Goal: Task Accomplishment & Management: Manage account settings

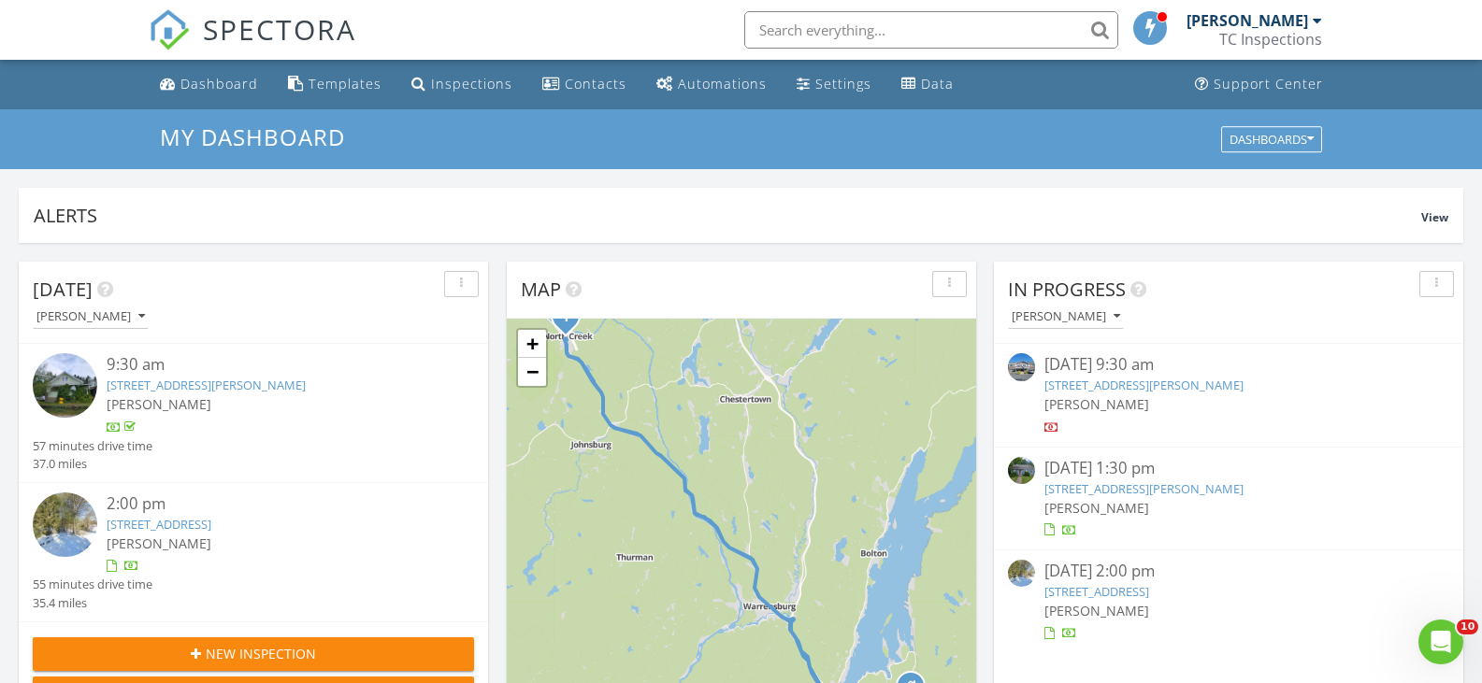
click at [859, 29] on input "text" at bounding box center [931, 29] width 374 height 37
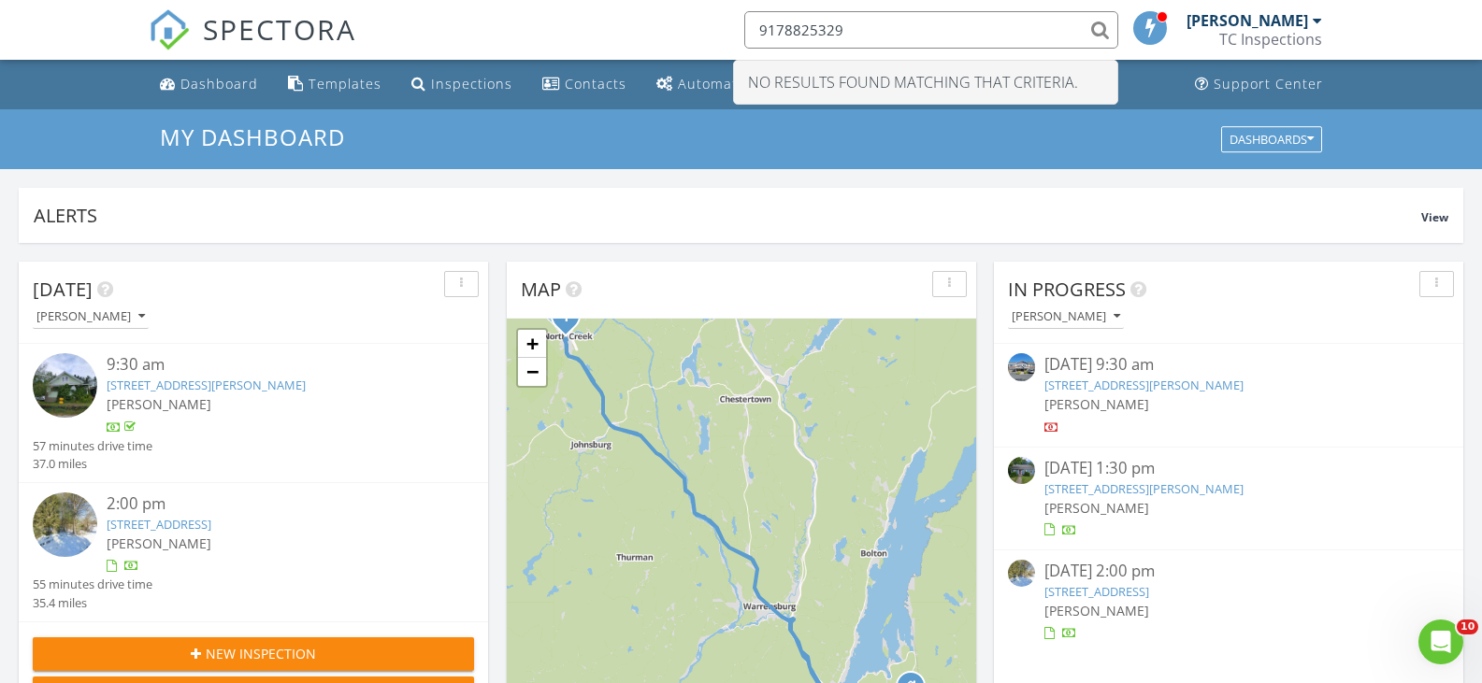
click at [804, 33] on input "9178825329" at bounding box center [931, 29] width 374 height 37
click at [827, 34] on input "917 8825329" at bounding box center [931, 29] width 374 height 37
type input "917 882 5329"
click at [652, 15] on div "SPECTORA 917 882 5329 No results found matching that criteria. Tom Callahan TC …" at bounding box center [741, 30] width 1185 height 60
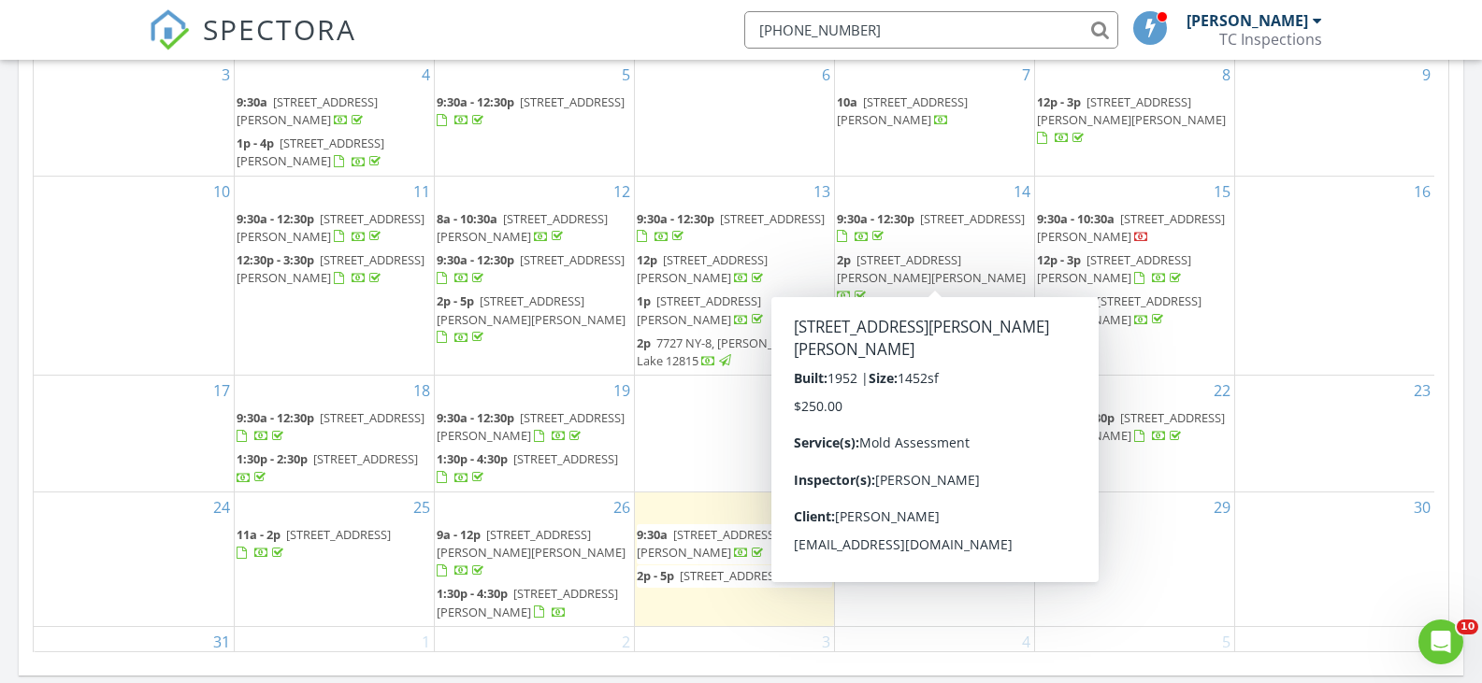
scroll to position [1122, 0]
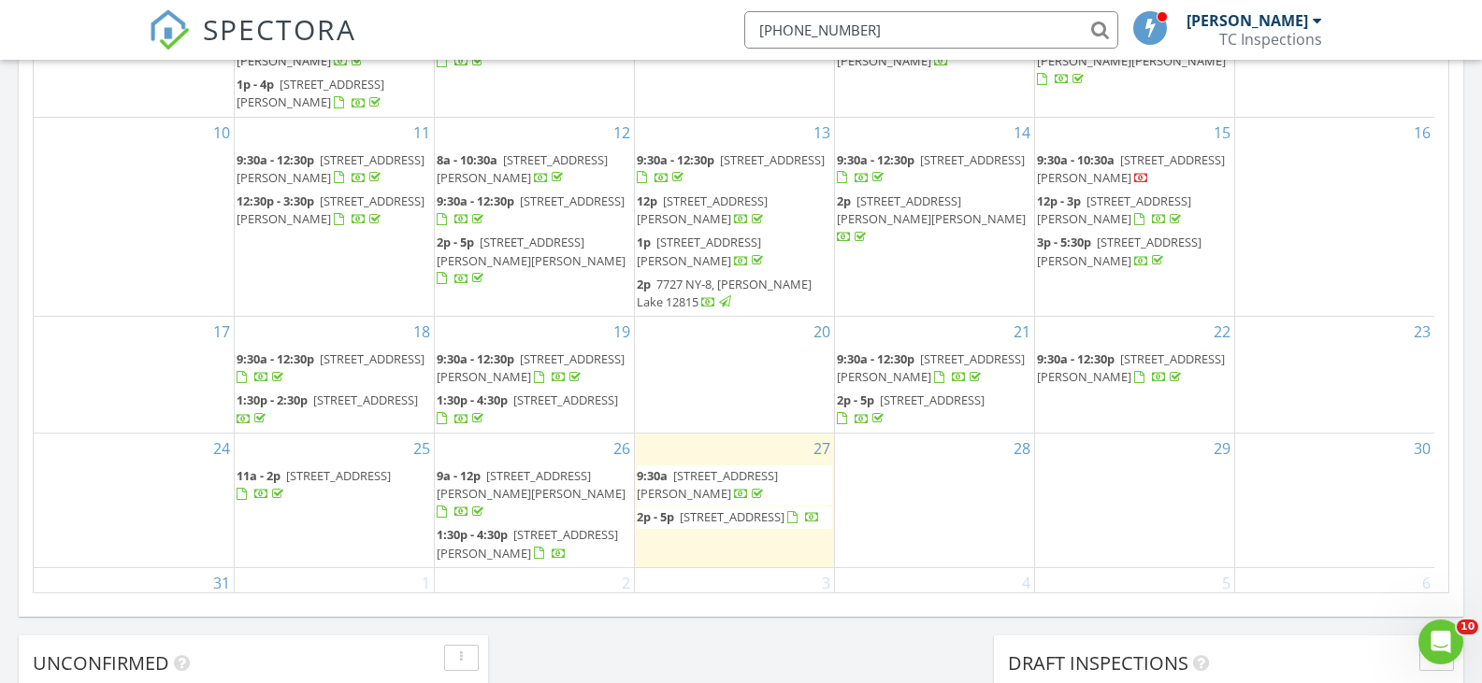
click at [941, 351] on span "9:30a - 12:30p 30 Freeburn Rd 30c, North Creek 12853" at bounding box center [934, 369] width 195 height 36
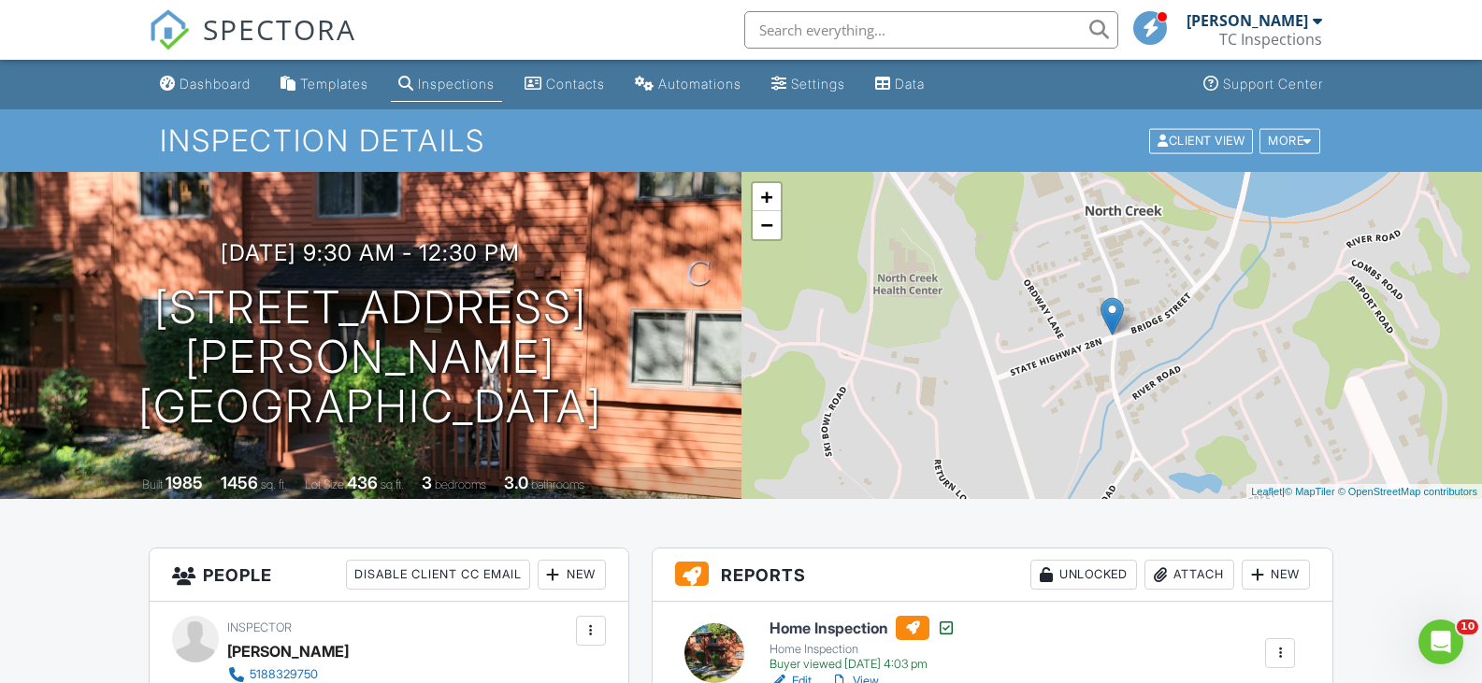
click at [913, 37] on input "text" at bounding box center [931, 29] width 374 height 37
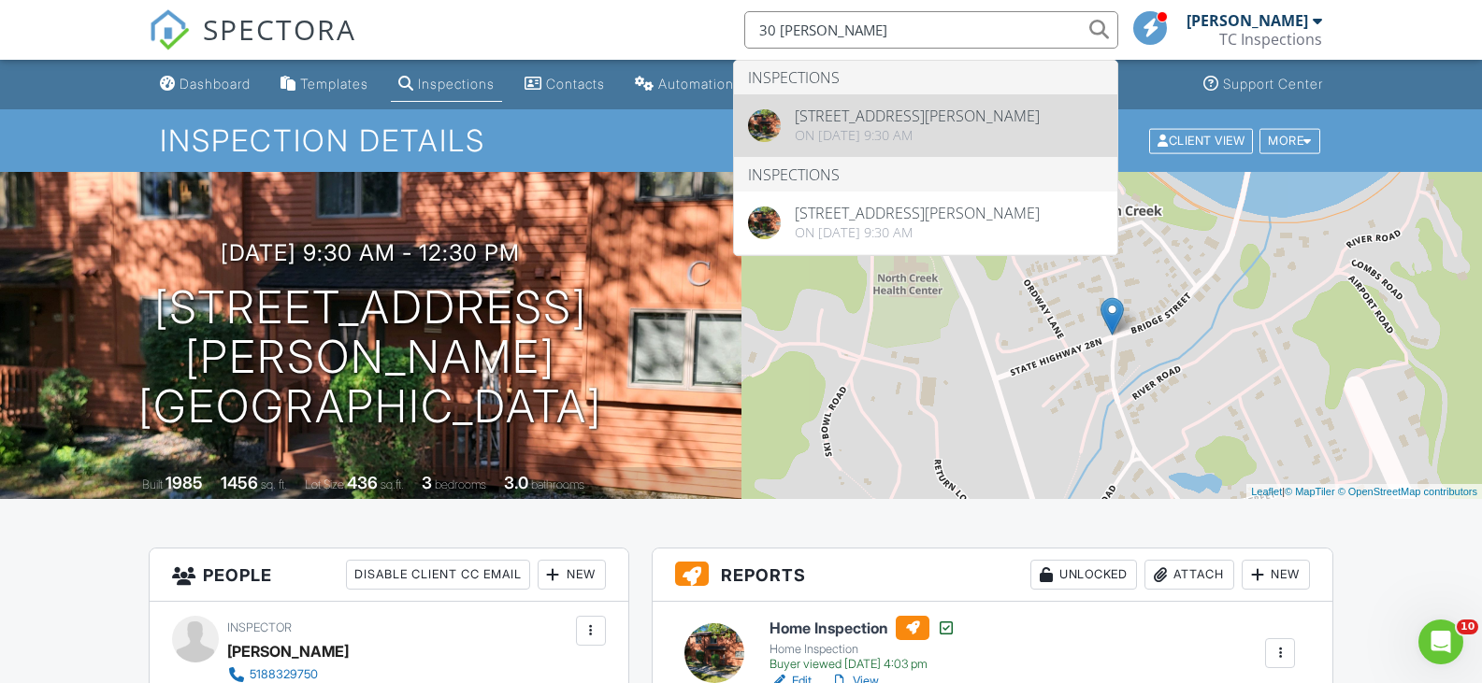
type input "30 freeburn"
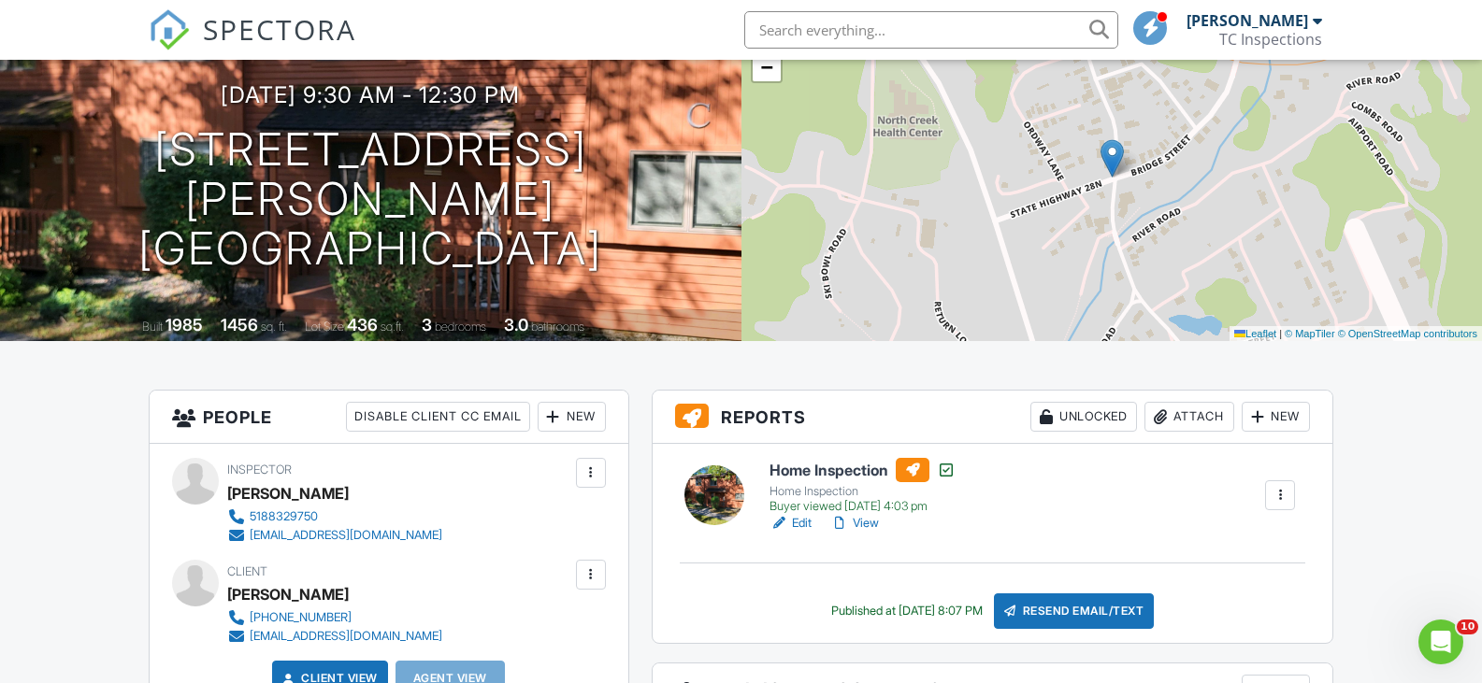
scroll to position [154, 0]
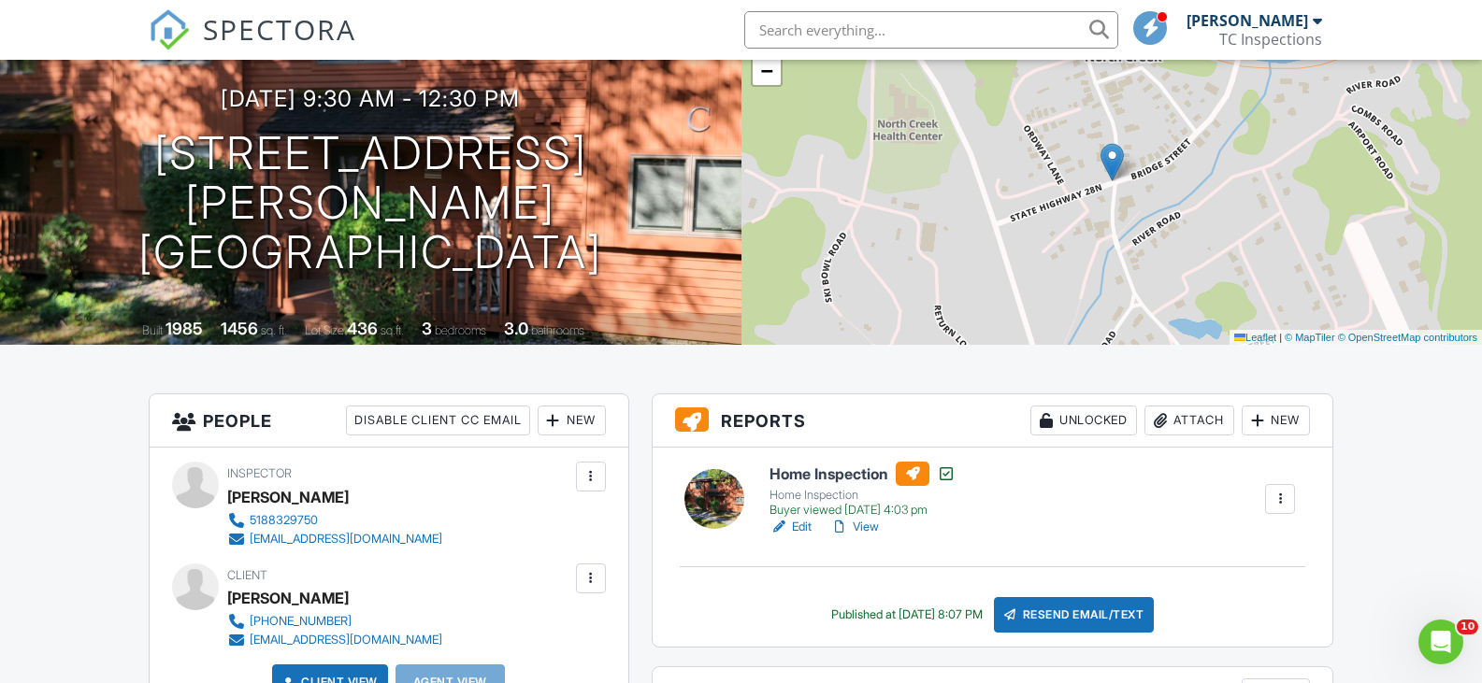
click at [799, 529] on link "Edit" at bounding box center [790, 527] width 42 height 19
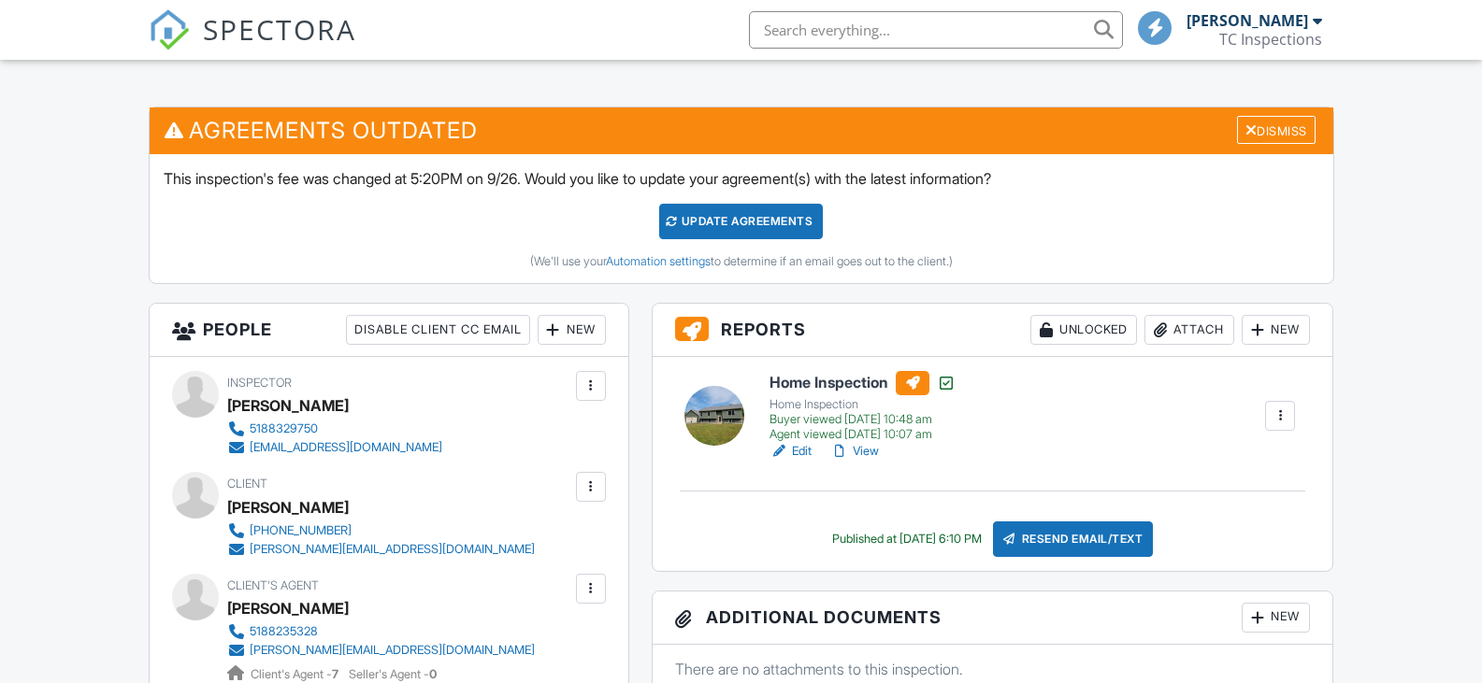
scroll to position [467, 0]
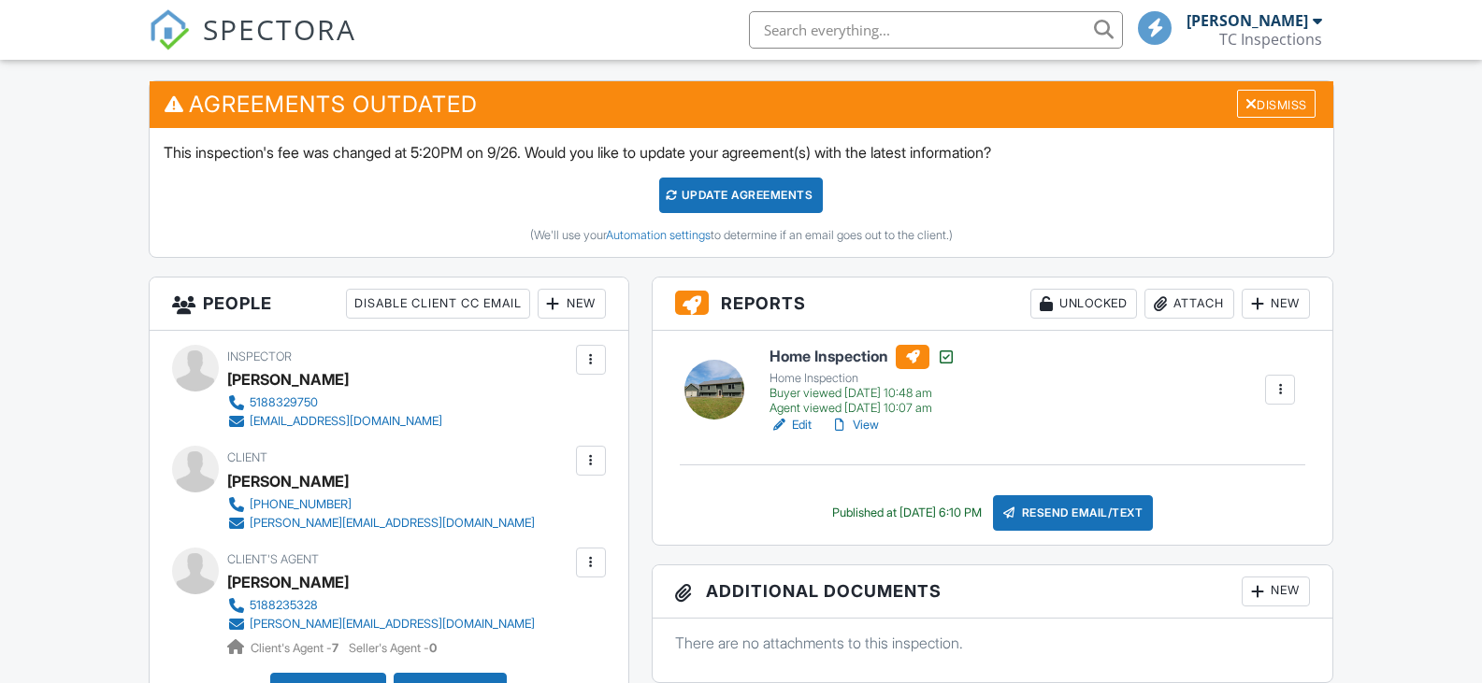
click at [866, 428] on link "View" at bounding box center [854, 425] width 49 height 19
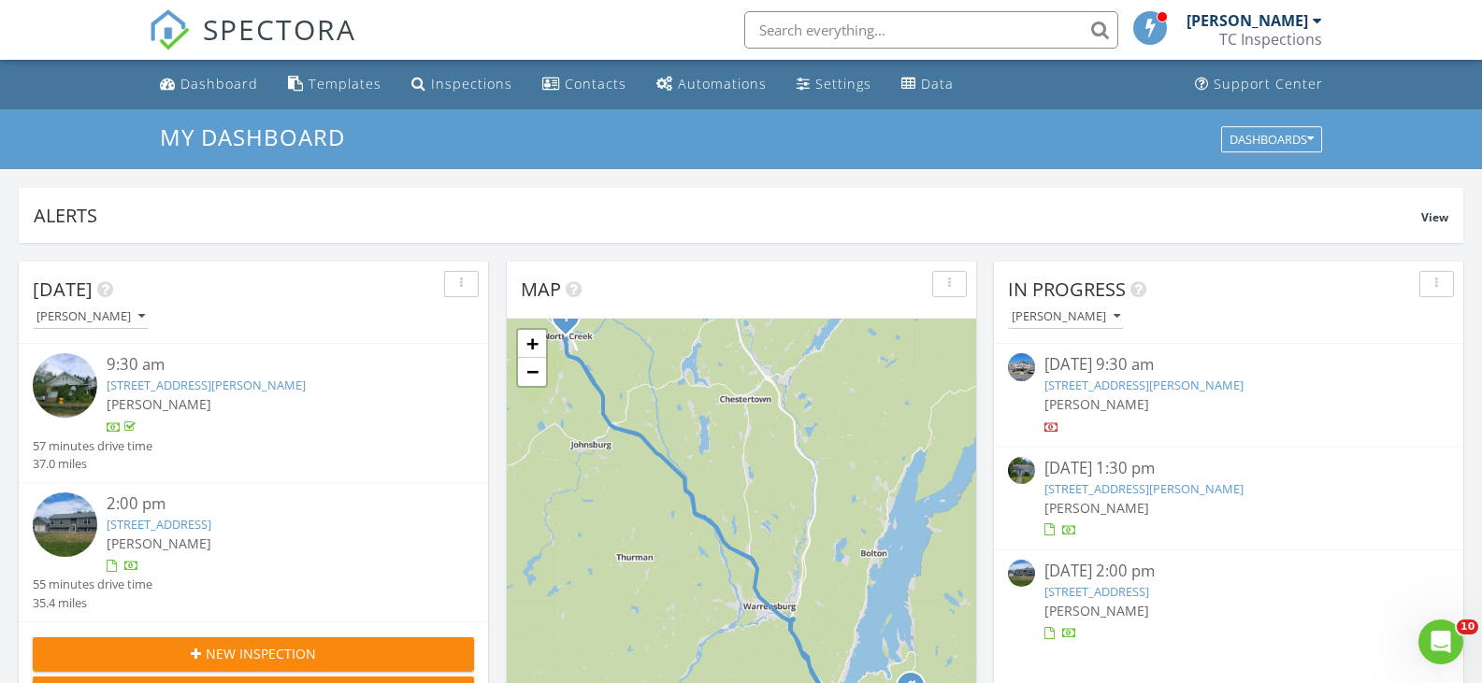
click at [176, 523] on link "[STREET_ADDRESS]" at bounding box center [159, 524] width 105 height 17
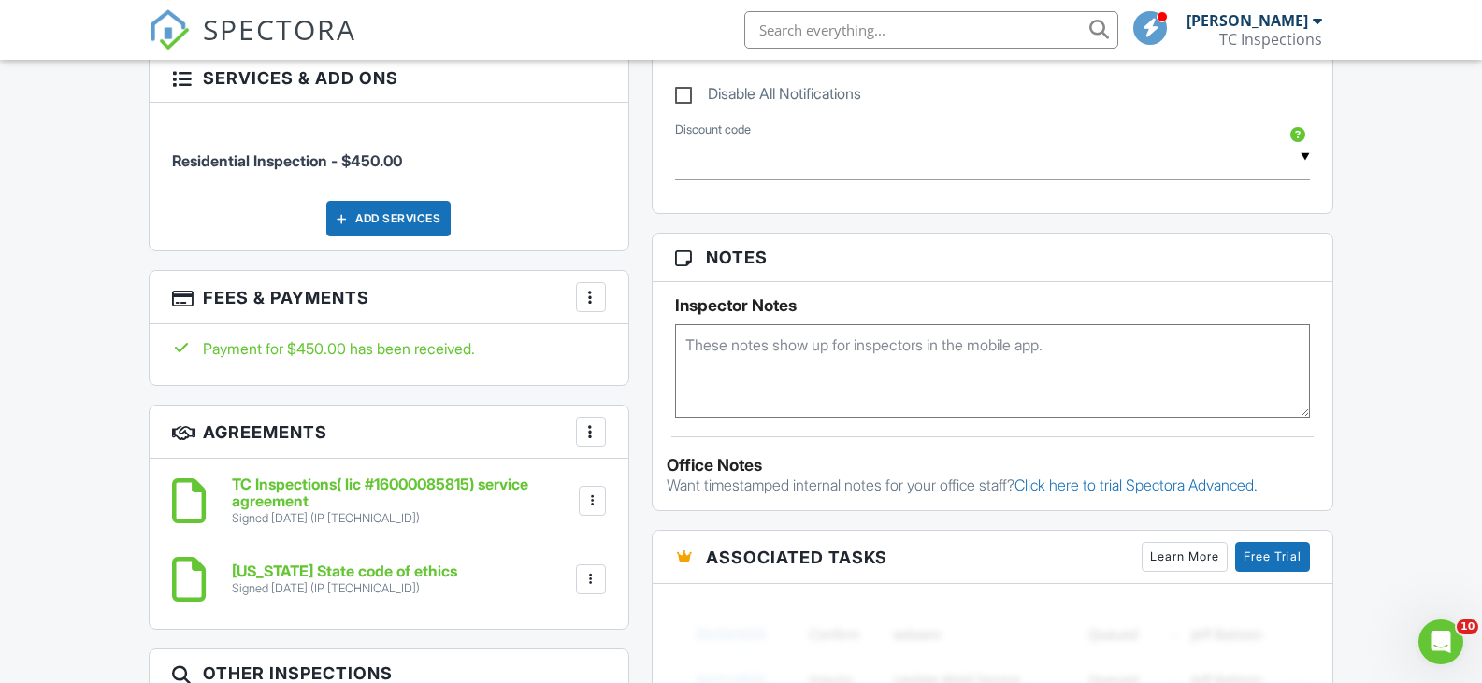
click at [589, 288] on div at bounding box center [590, 297] width 19 height 19
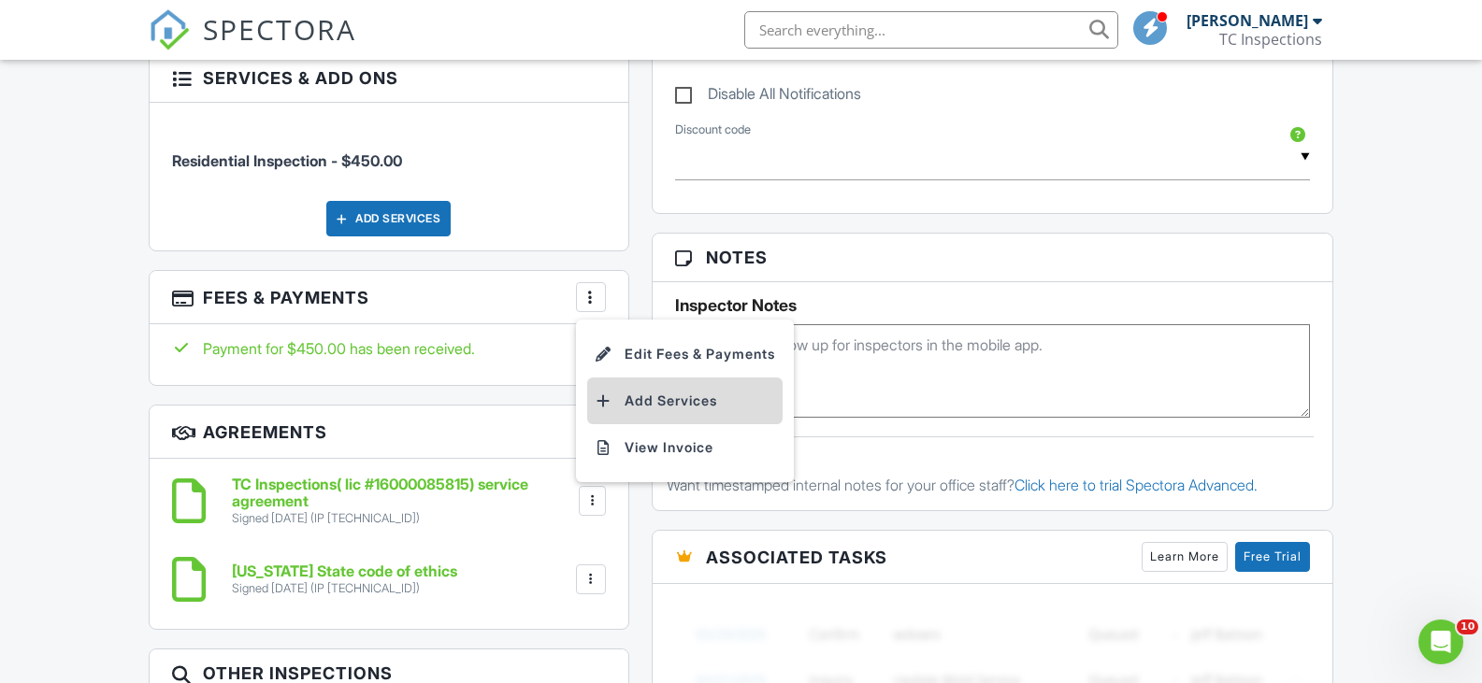
click at [651, 391] on li "Add Services" at bounding box center [684, 401] width 195 height 47
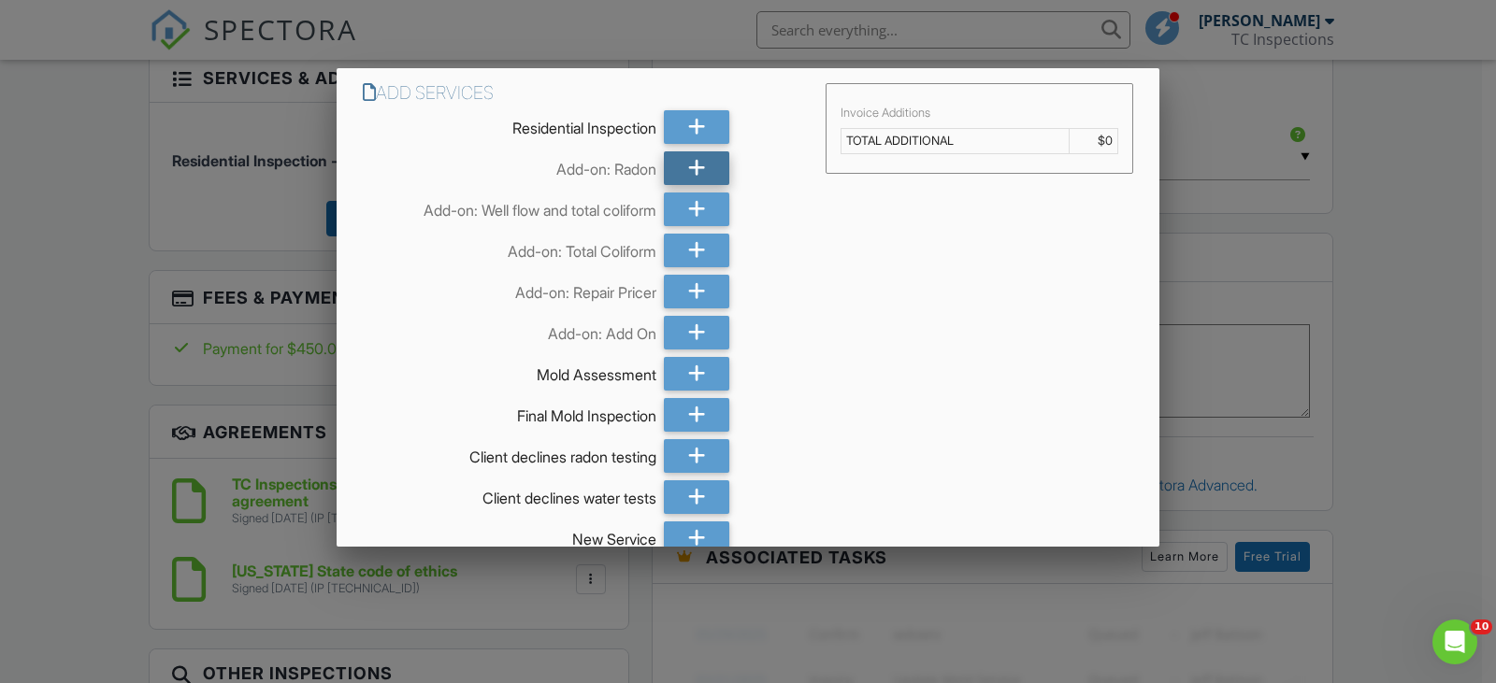
click at [691, 164] on icon at bounding box center [697, 168] width 18 height 34
click at [688, 208] on icon at bounding box center [697, 210] width 18 height 34
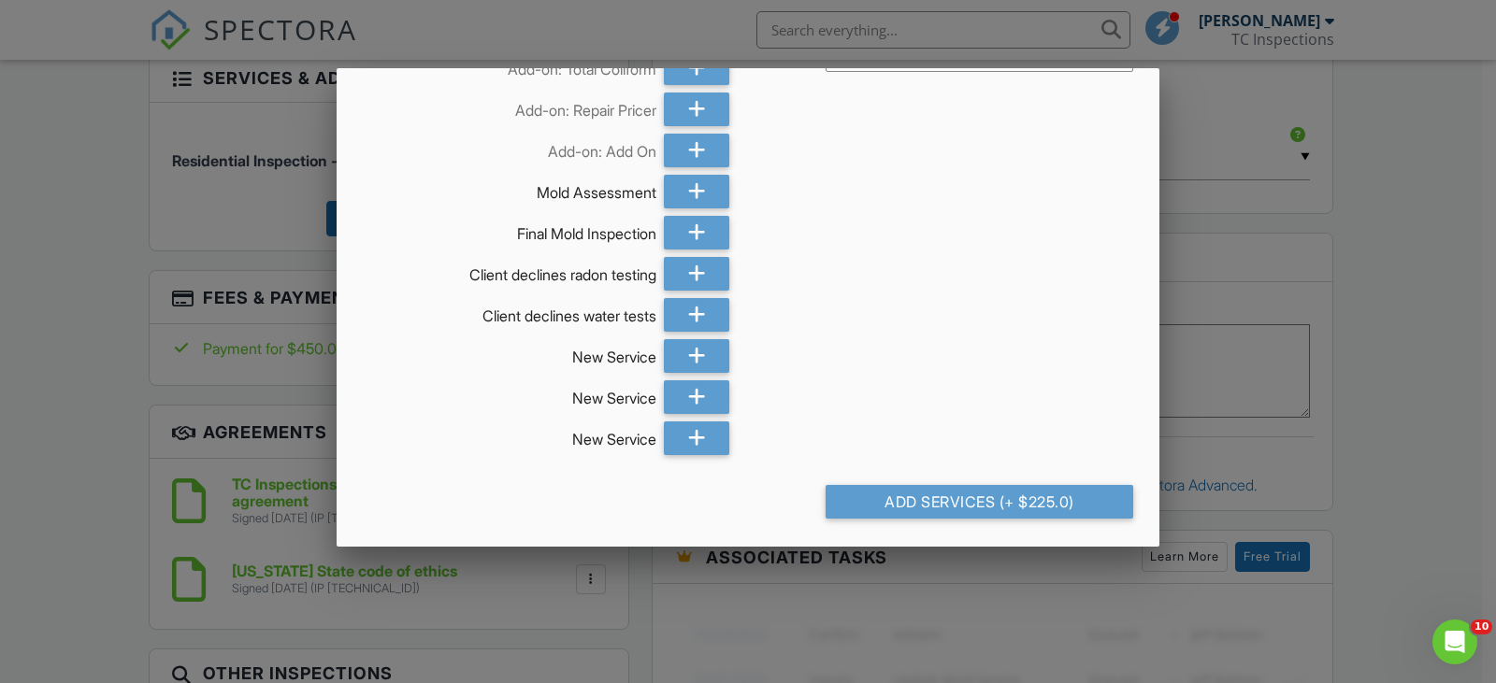
scroll to position [183, 0]
click at [976, 503] on div "Add Services (+ $225.0)" at bounding box center [979, 501] width 308 height 34
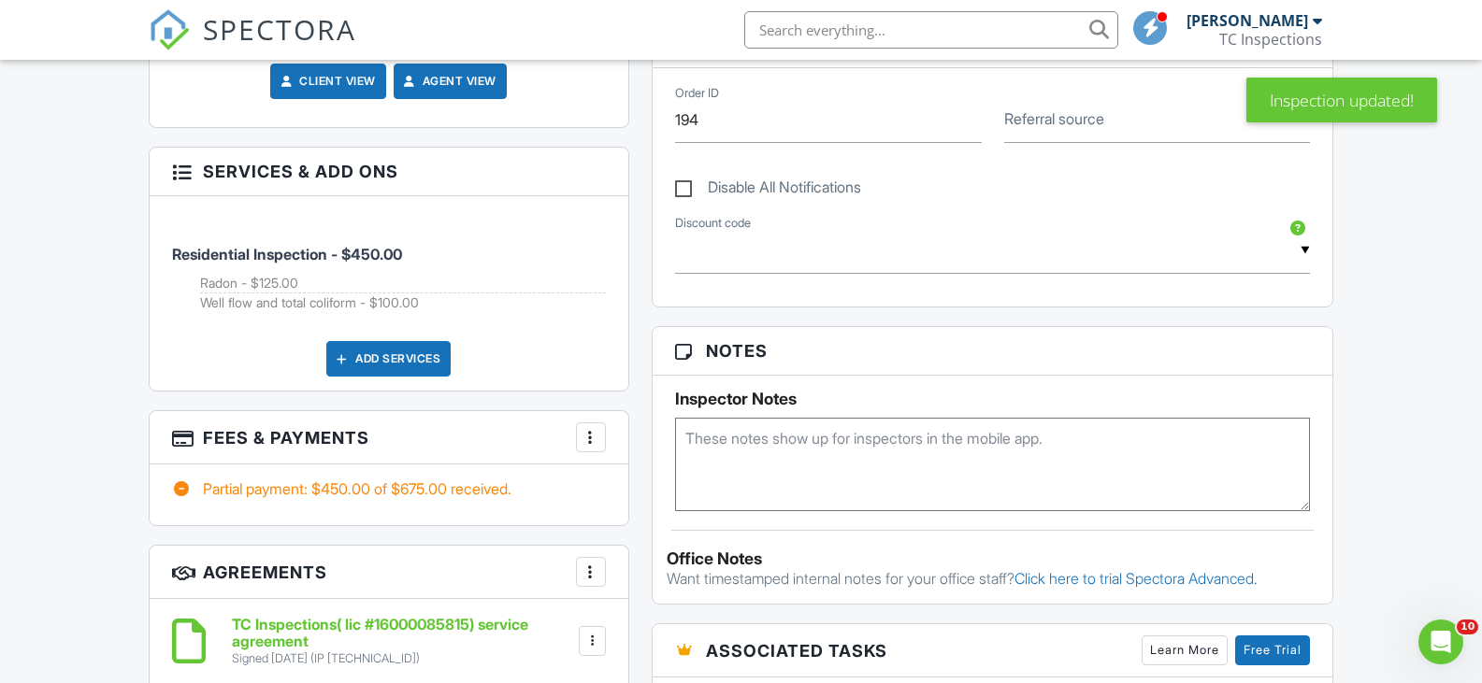
click at [588, 428] on div at bounding box center [590, 437] width 19 height 19
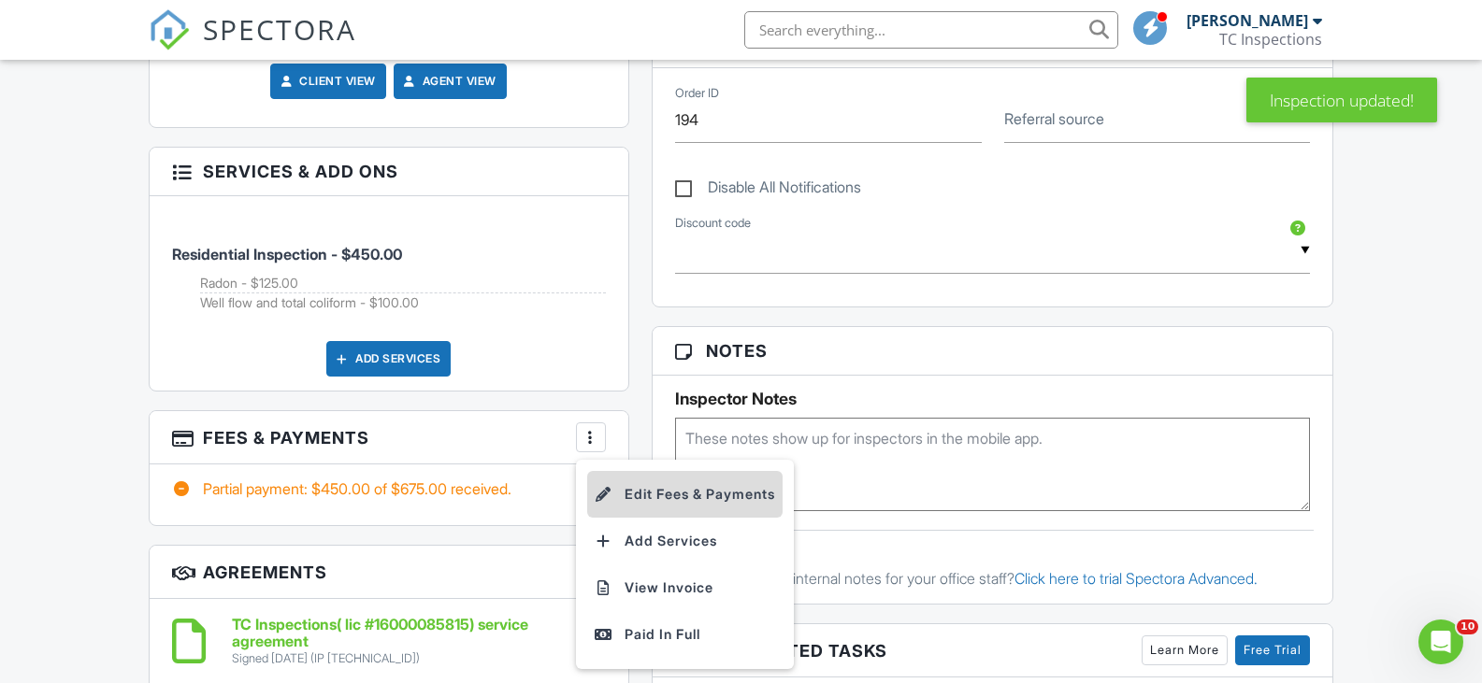
click at [656, 477] on li "Edit Fees & Payments" at bounding box center [684, 494] width 195 height 47
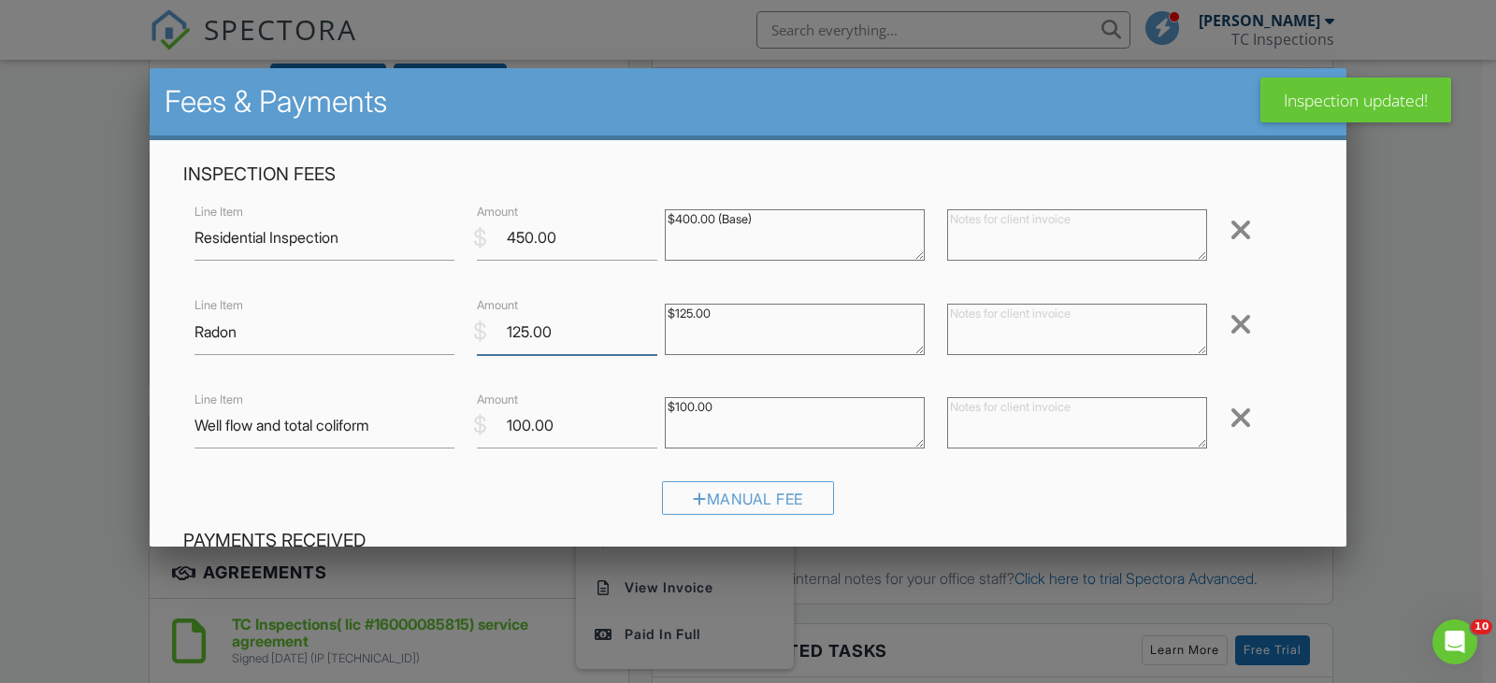
click at [526, 327] on input "125.00" at bounding box center [567, 332] width 180 height 46
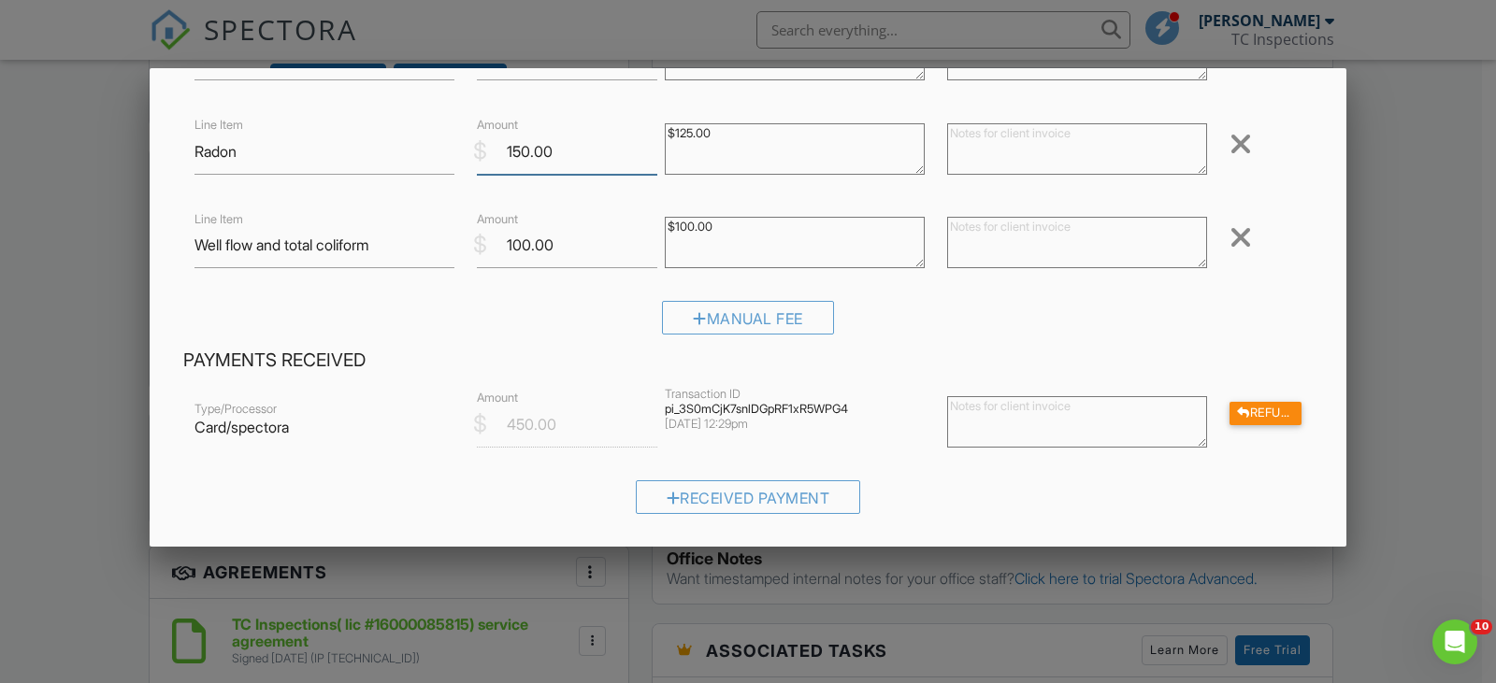
scroll to position [467, 0]
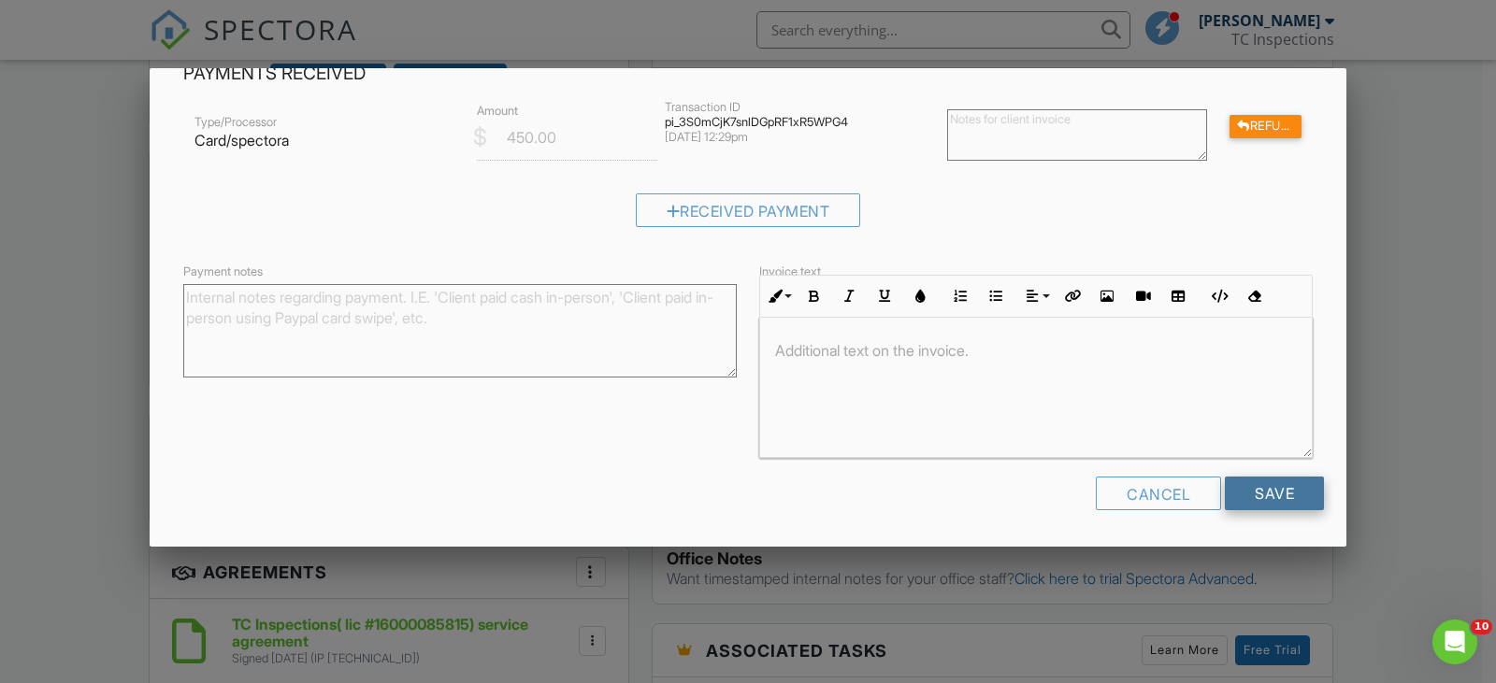
type input "150.00"
click at [1242, 491] on input "Save" at bounding box center [1273, 494] width 99 height 34
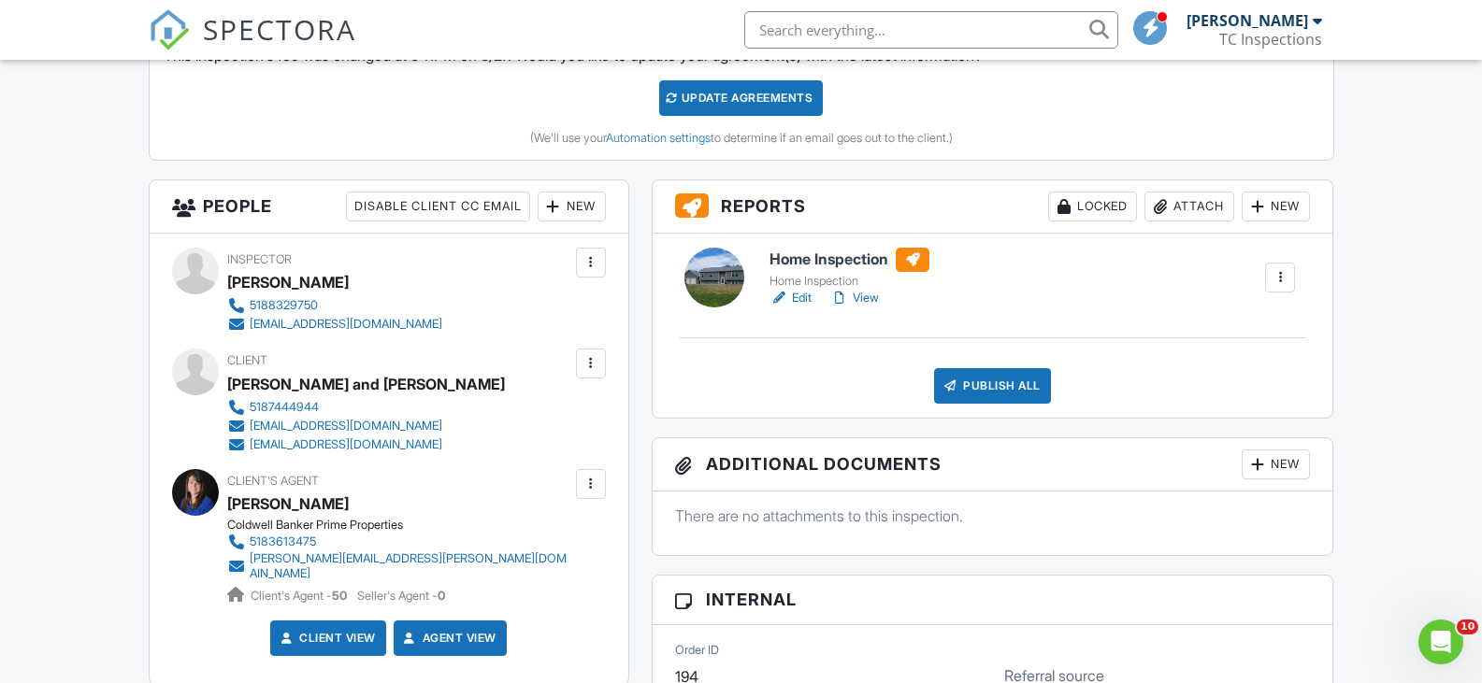
scroll to position [616, 0]
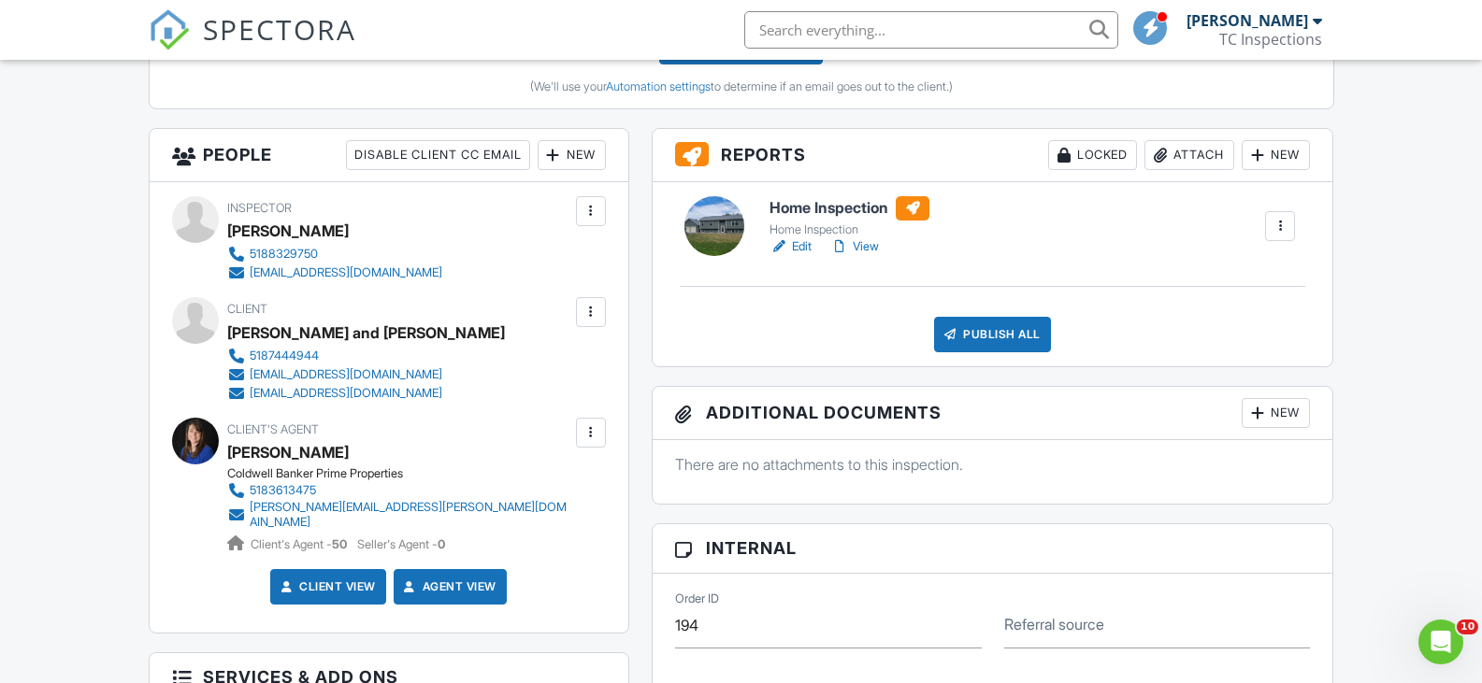
click at [804, 242] on link "Edit" at bounding box center [790, 246] width 42 height 19
